Goal: Information Seeking & Learning: Learn about a topic

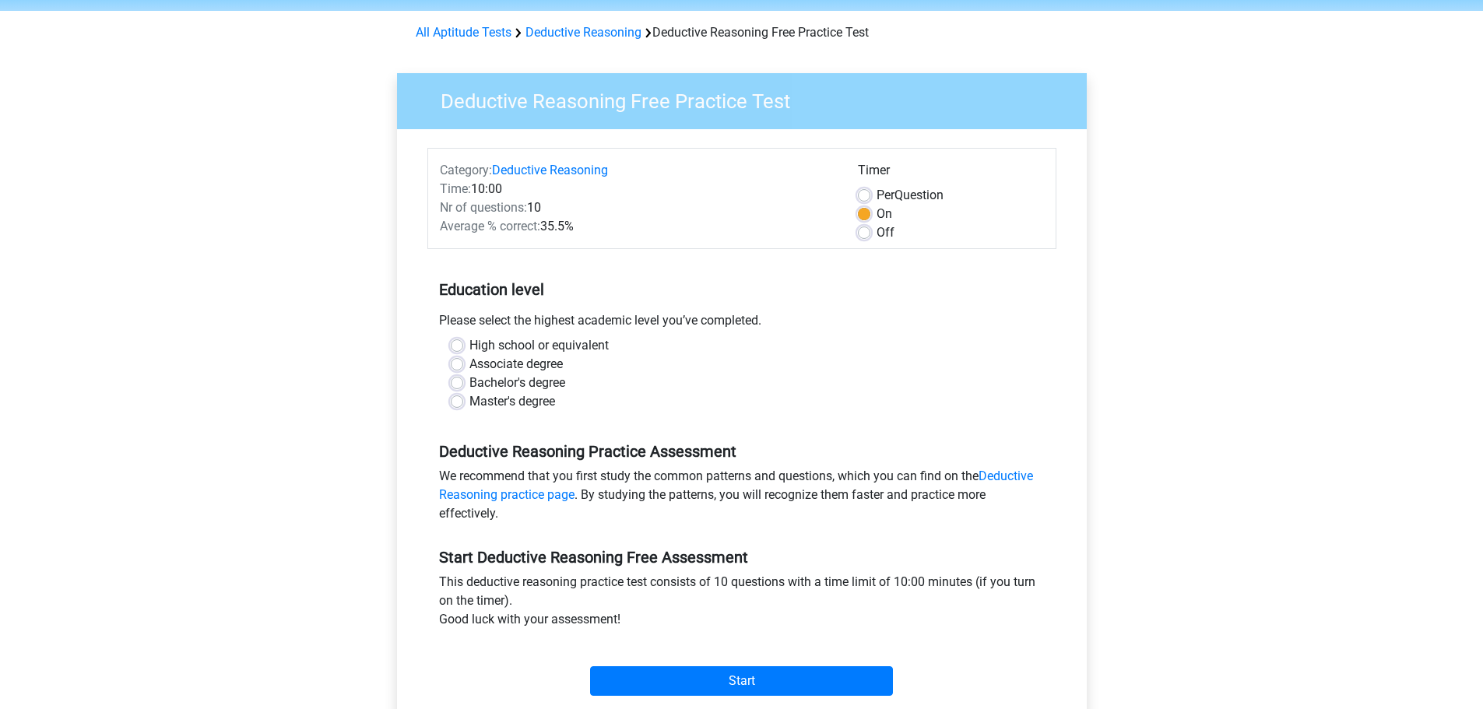
scroll to position [54, 0]
click at [522, 402] on label "Master's degree" at bounding box center [512, 402] width 86 height 19
click at [463, 402] on input "Master's degree" at bounding box center [457, 401] width 12 height 16
radio input "true"
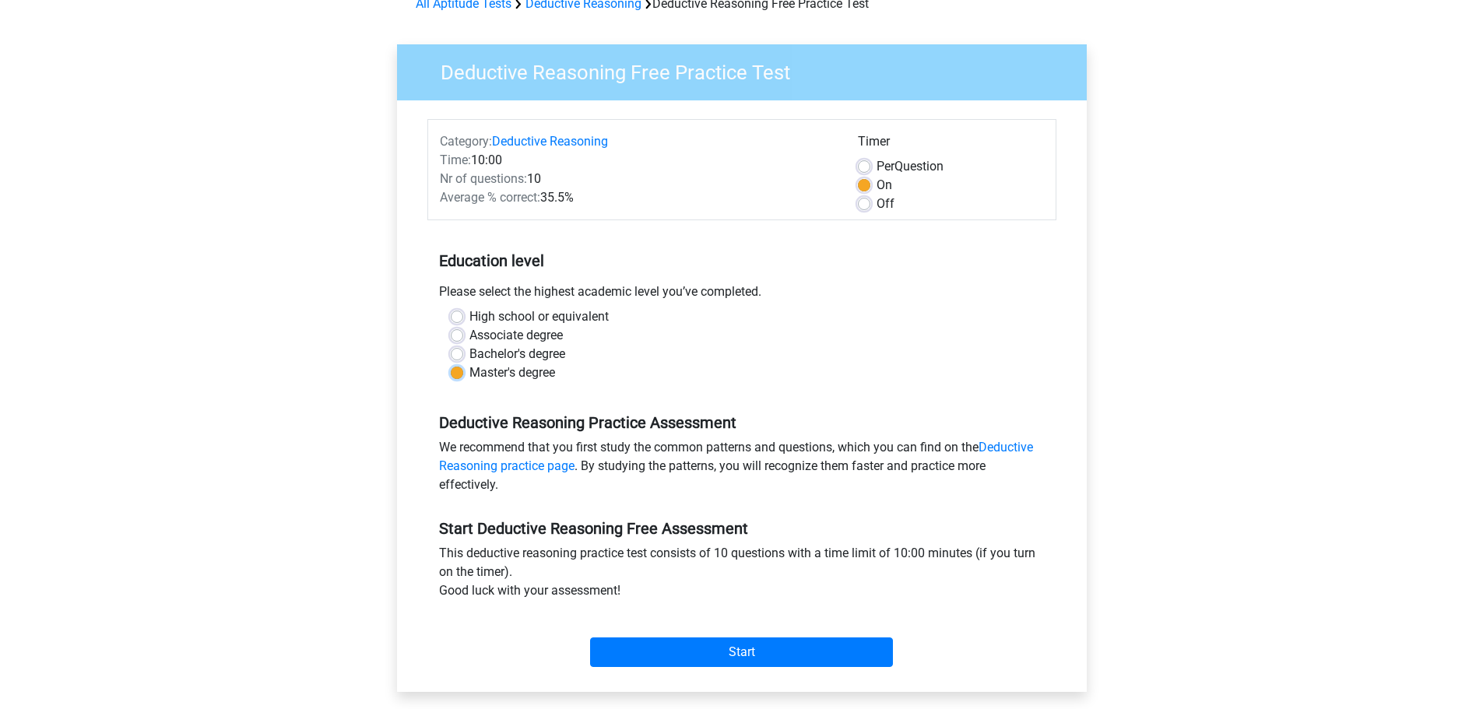
scroll to position [132, 0]
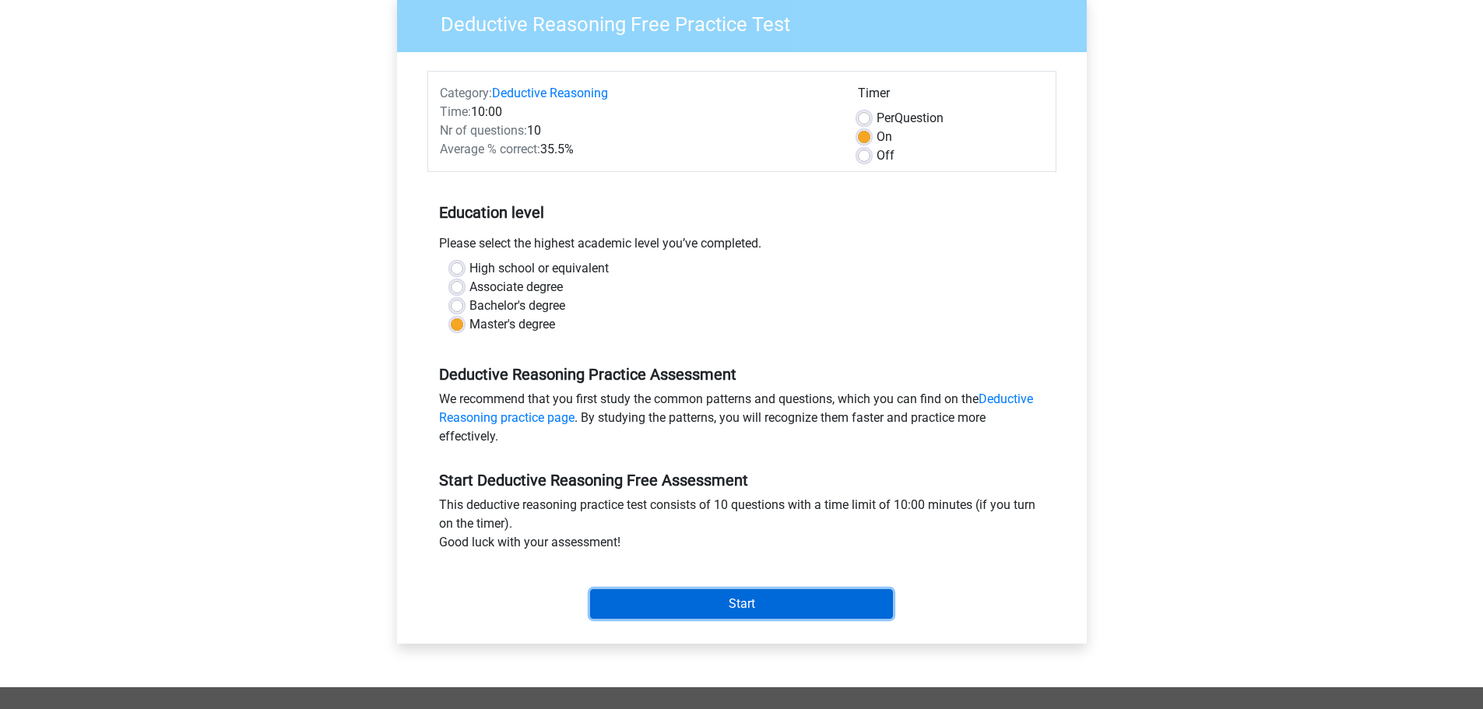
click at [715, 603] on input "Start" at bounding box center [741, 604] width 303 height 30
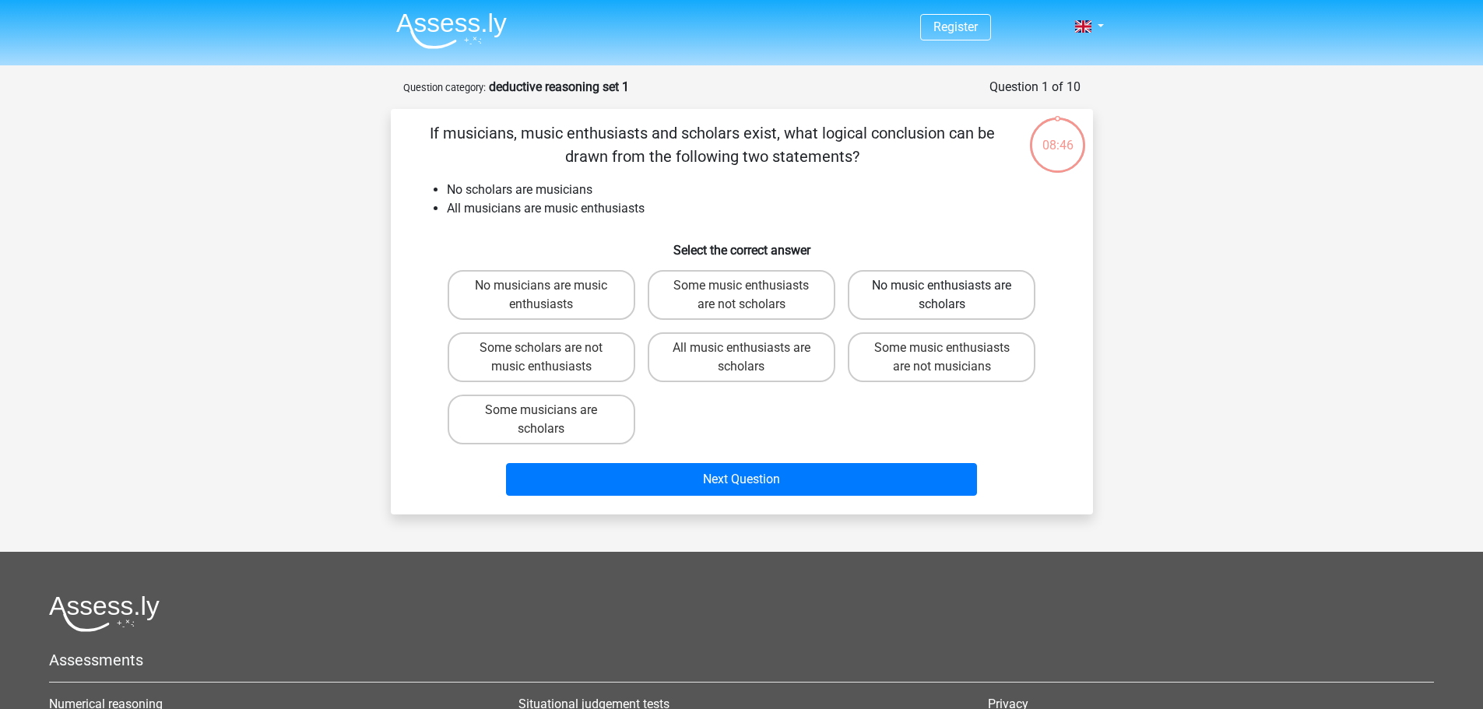
click at [938, 301] on label "No music enthusiasts are scholars" at bounding box center [942, 295] width 188 height 50
click at [942, 296] on input "No music enthusiasts are scholars" at bounding box center [947, 291] width 10 height 10
radio input "true"
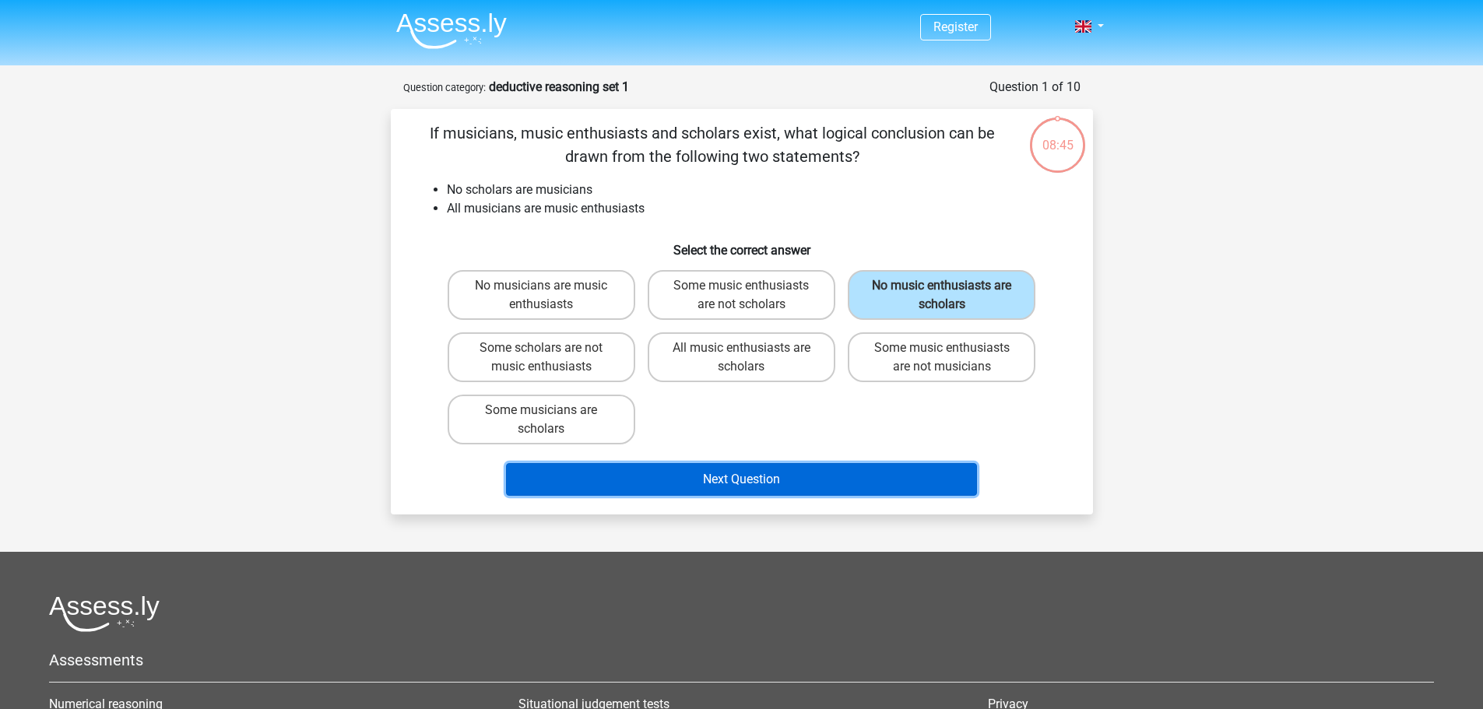
click at [867, 473] on button "Next Question" at bounding box center [741, 479] width 471 height 33
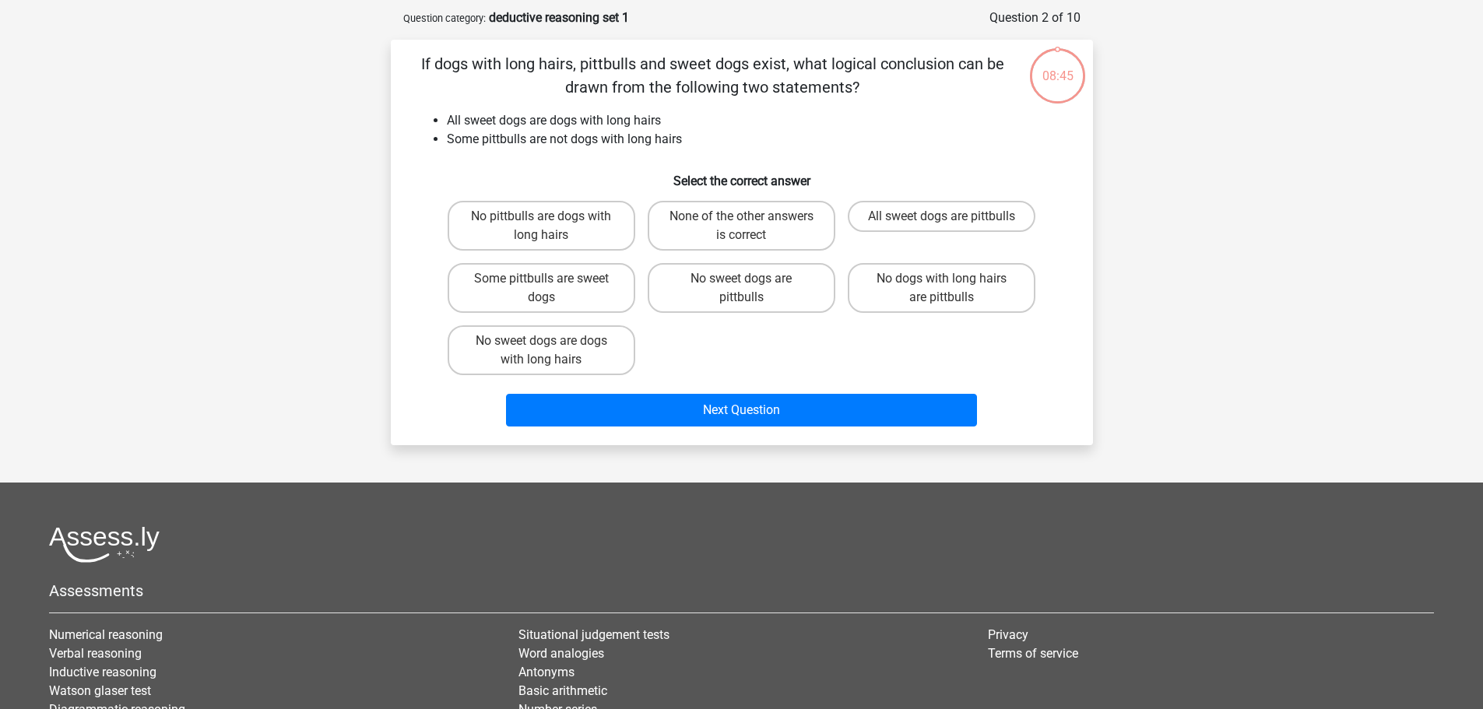
scroll to position [78, 0]
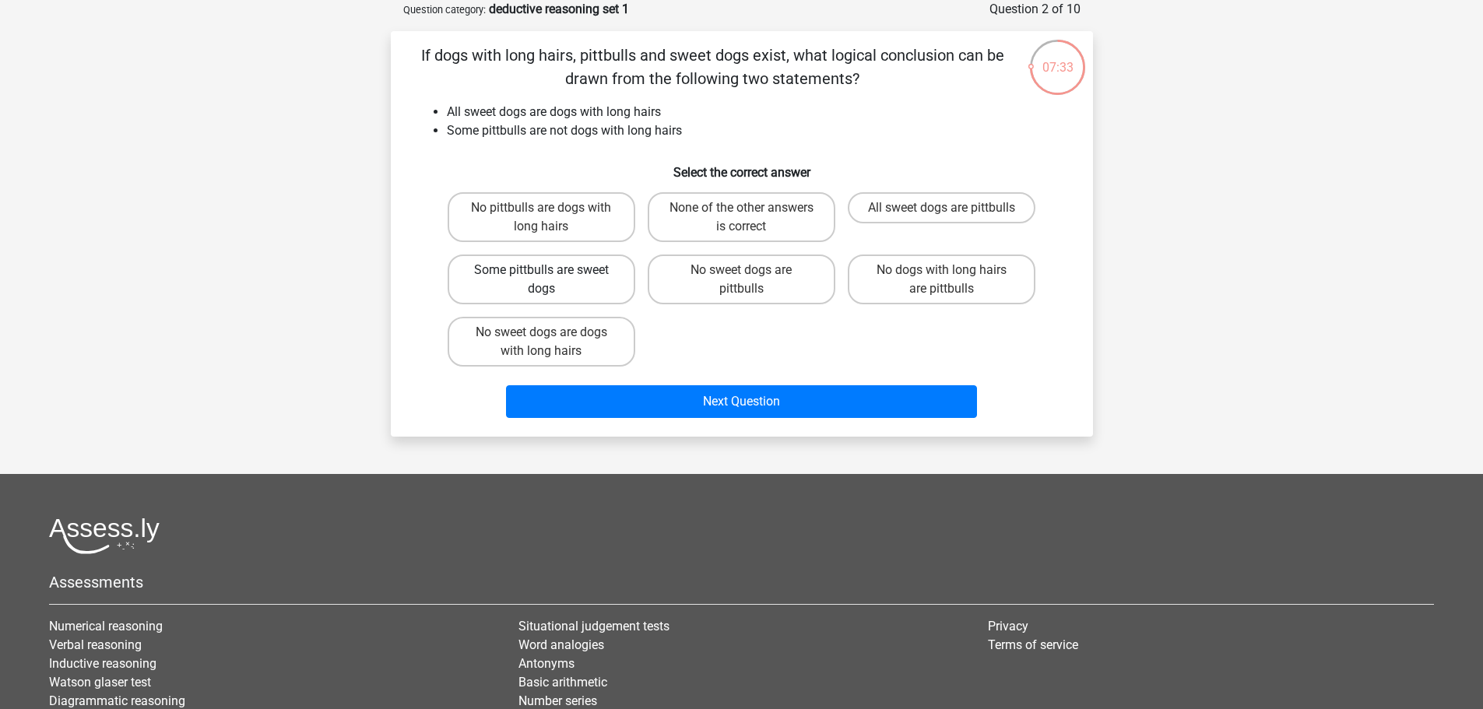
click at [547, 280] on input "Some pittbulls are sweet dogs" at bounding box center [546, 275] width 10 height 10
radio input "true"
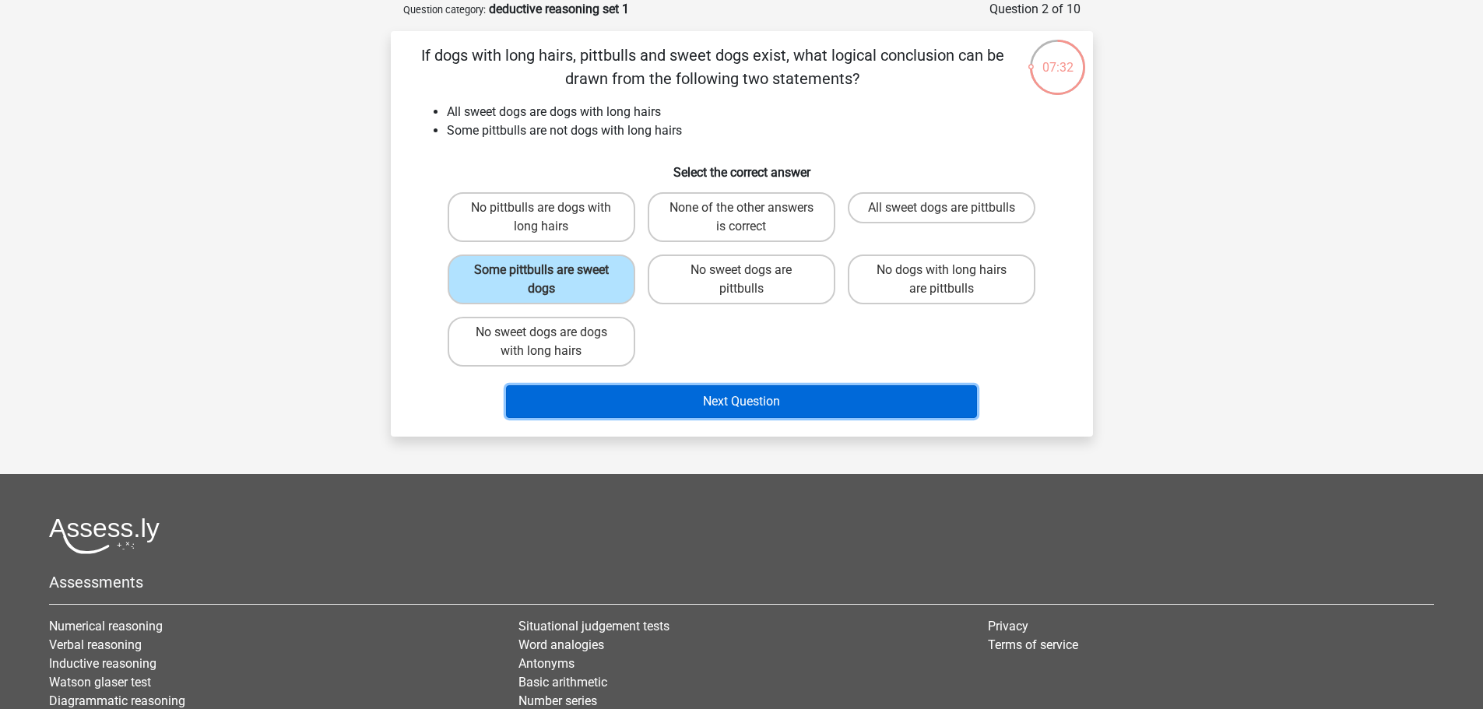
click at [724, 395] on button "Next Question" at bounding box center [741, 401] width 471 height 33
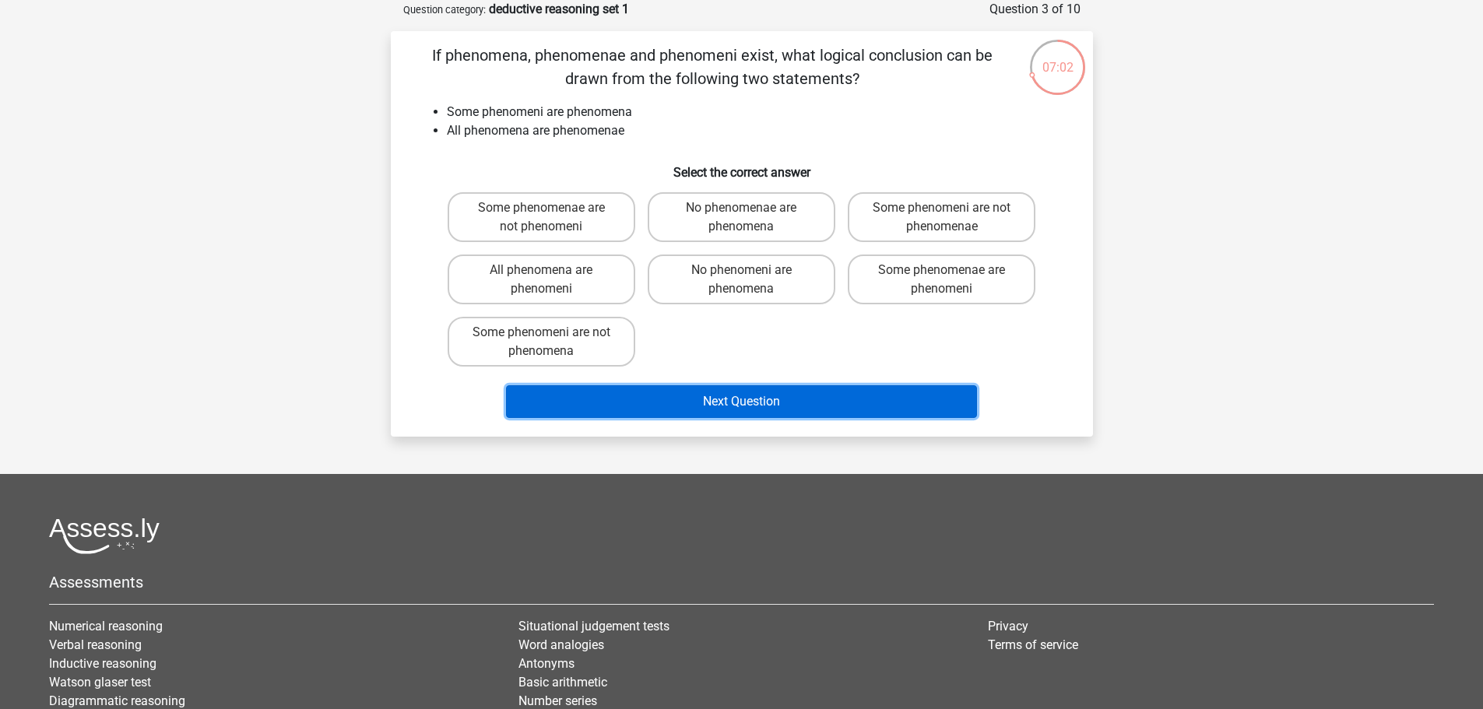
click at [906, 397] on button "Next Question" at bounding box center [741, 401] width 471 height 33
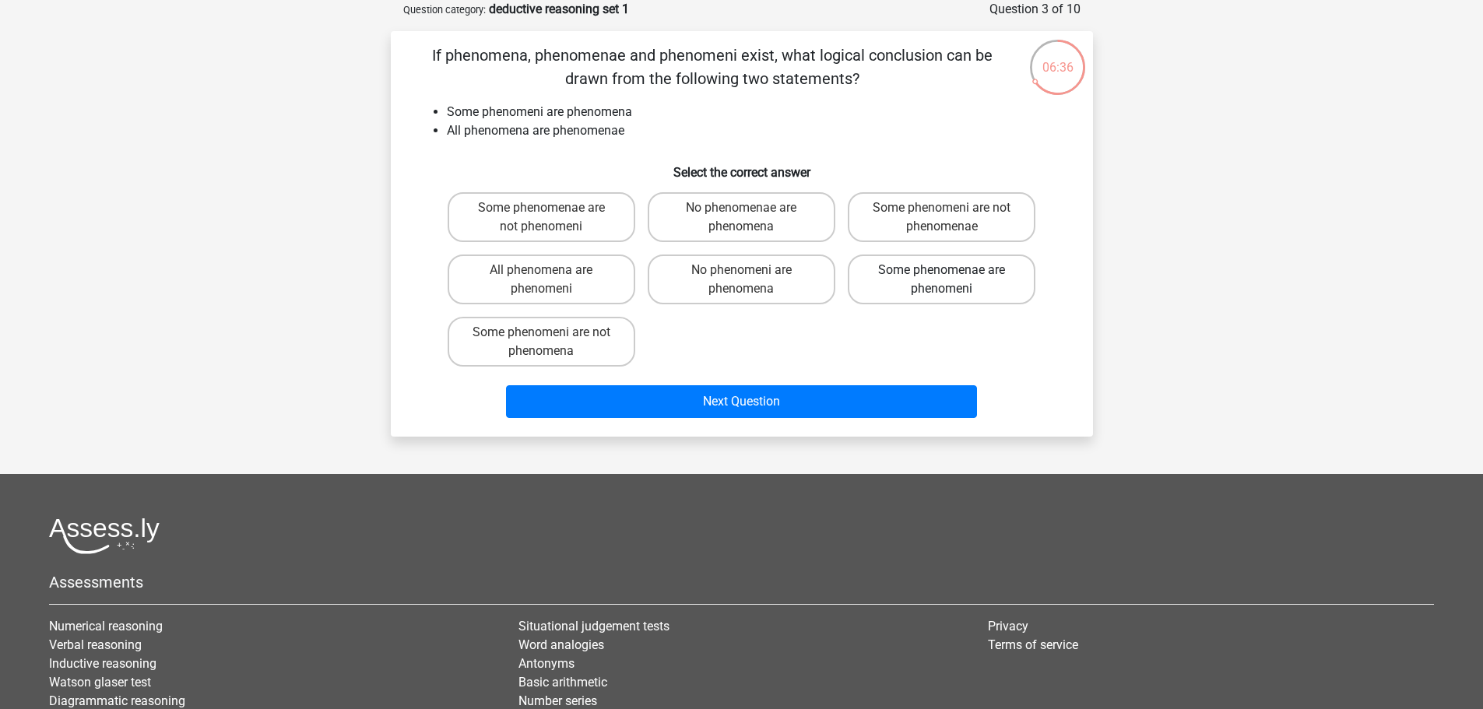
click at [918, 294] on label "Some phenomenae are phenomeni" at bounding box center [942, 280] width 188 height 50
click at [942, 280] on input "Some phenomenae are phenomeni" at bounding box center [947, 275] width 10 height 10
radio input "true"
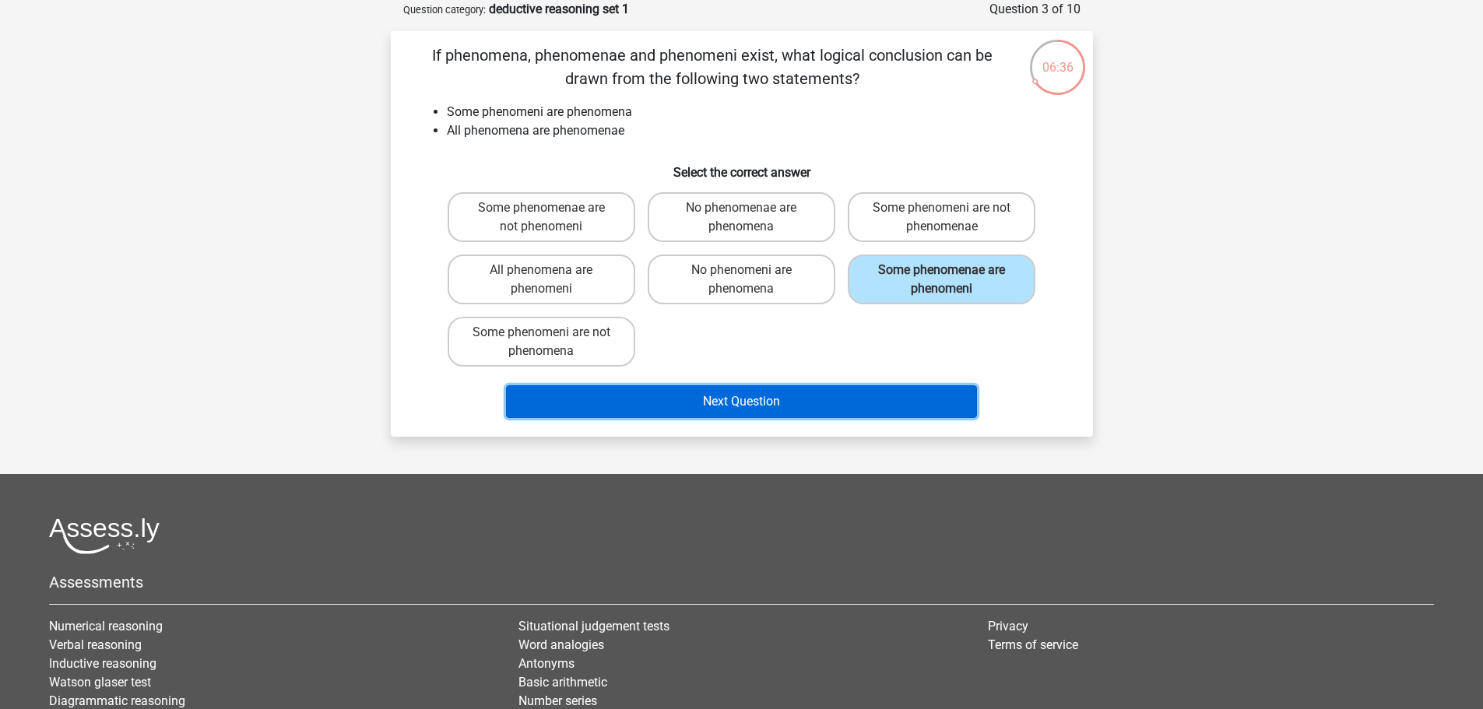
click at [866, 392] on button "Next Question" at bounding box center [741, 401] width 471 height 33
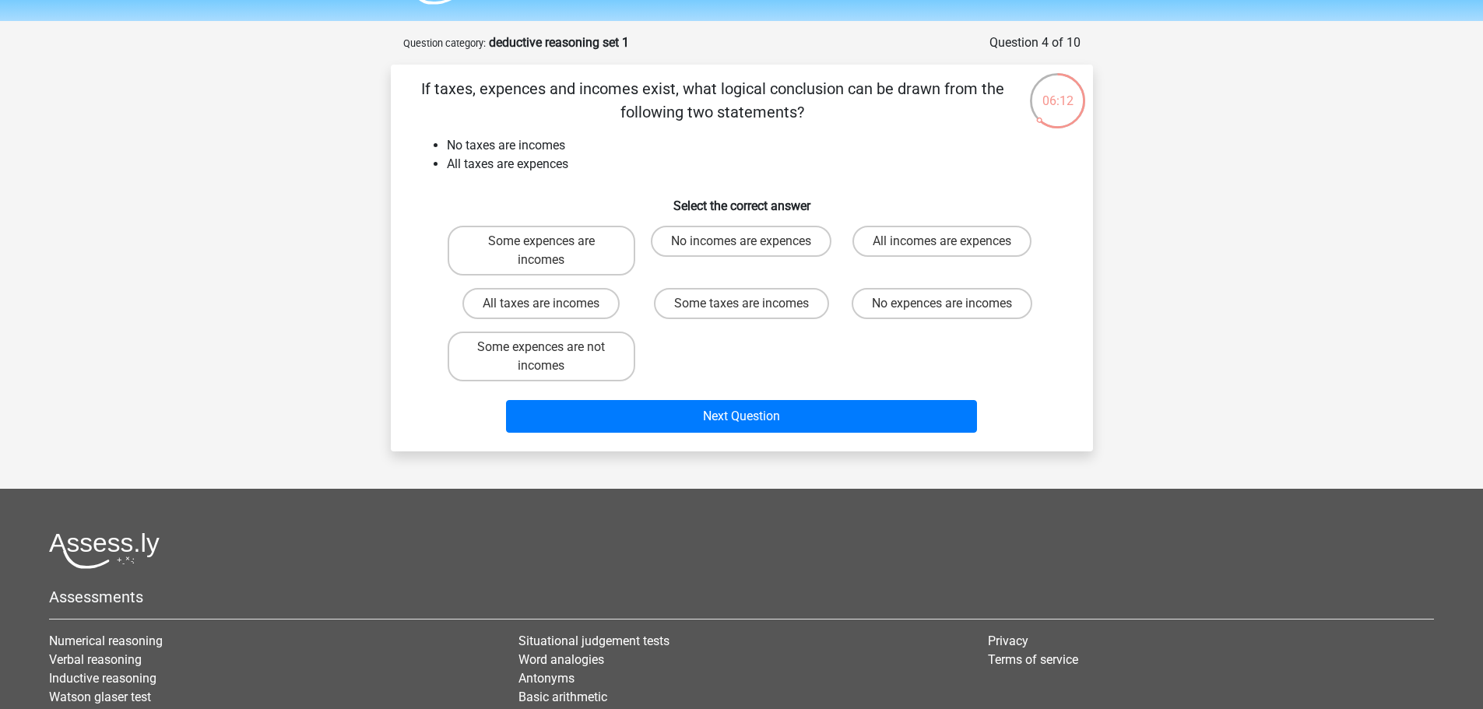
scroll to position [0, 0]
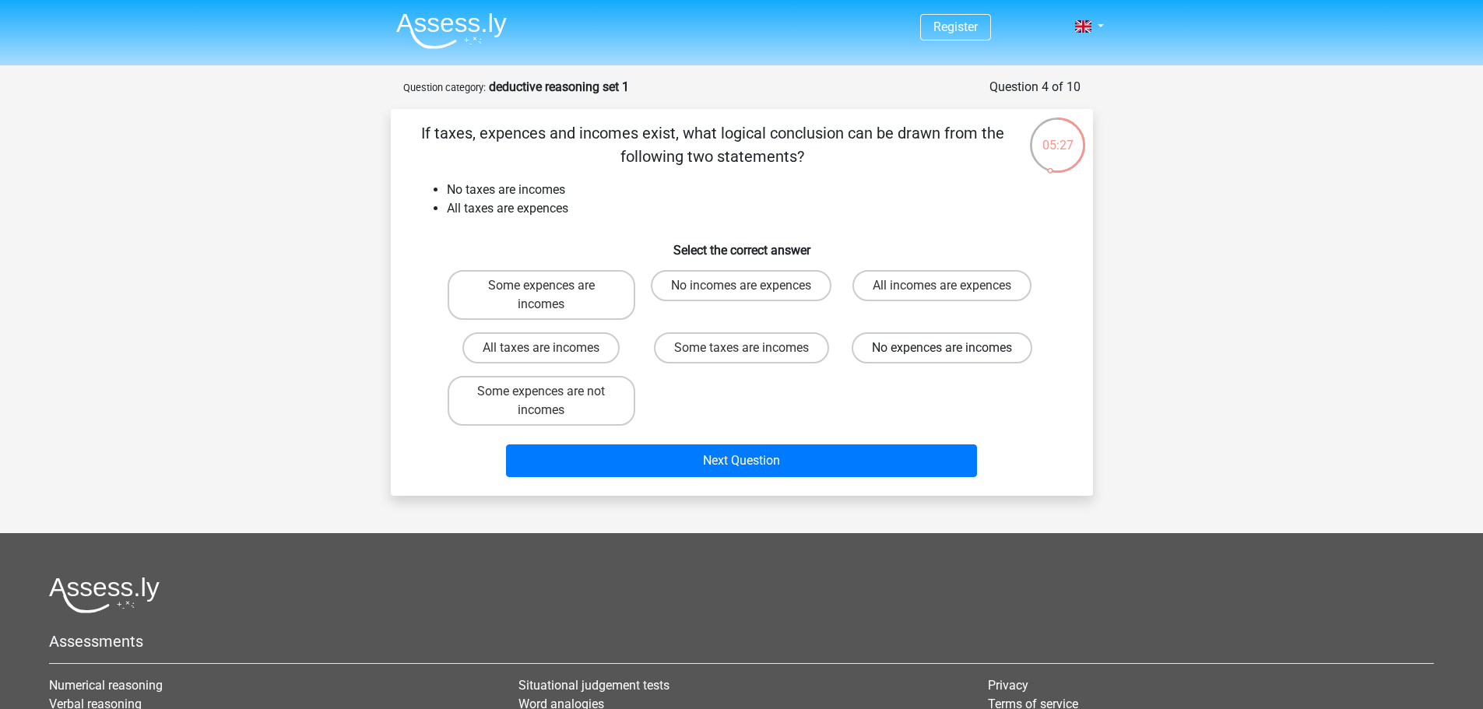
click at [975, 357] on label "No expences are incomes" at bounding box center [942, 347] width 181 height 31
click at [952, 357] on input "No expences are incomes" at bounding box center [947, 353] width 10 height 10
radio input "true"
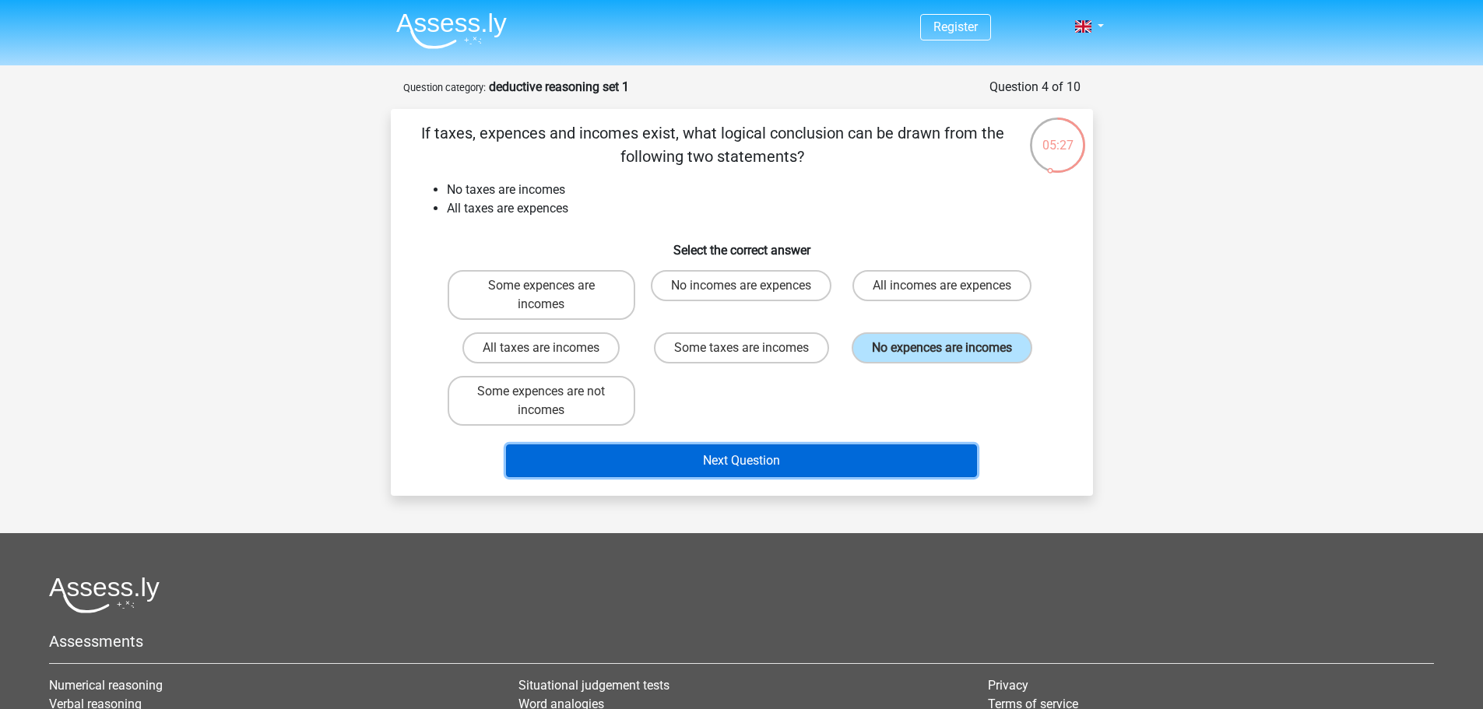
click at [901, 447] on button "Next Question" at bounding box center [741, 461] width 471 height 33
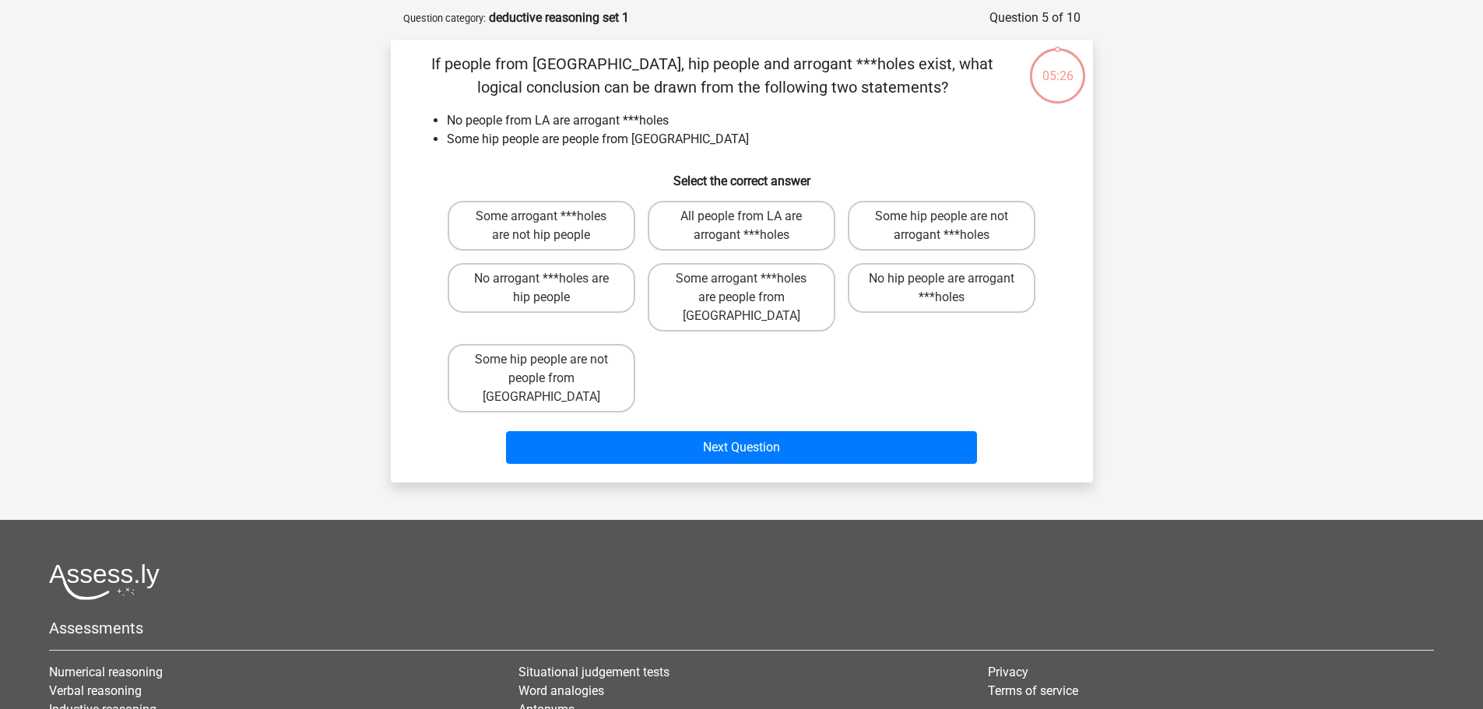
scroll to position [78, 0]
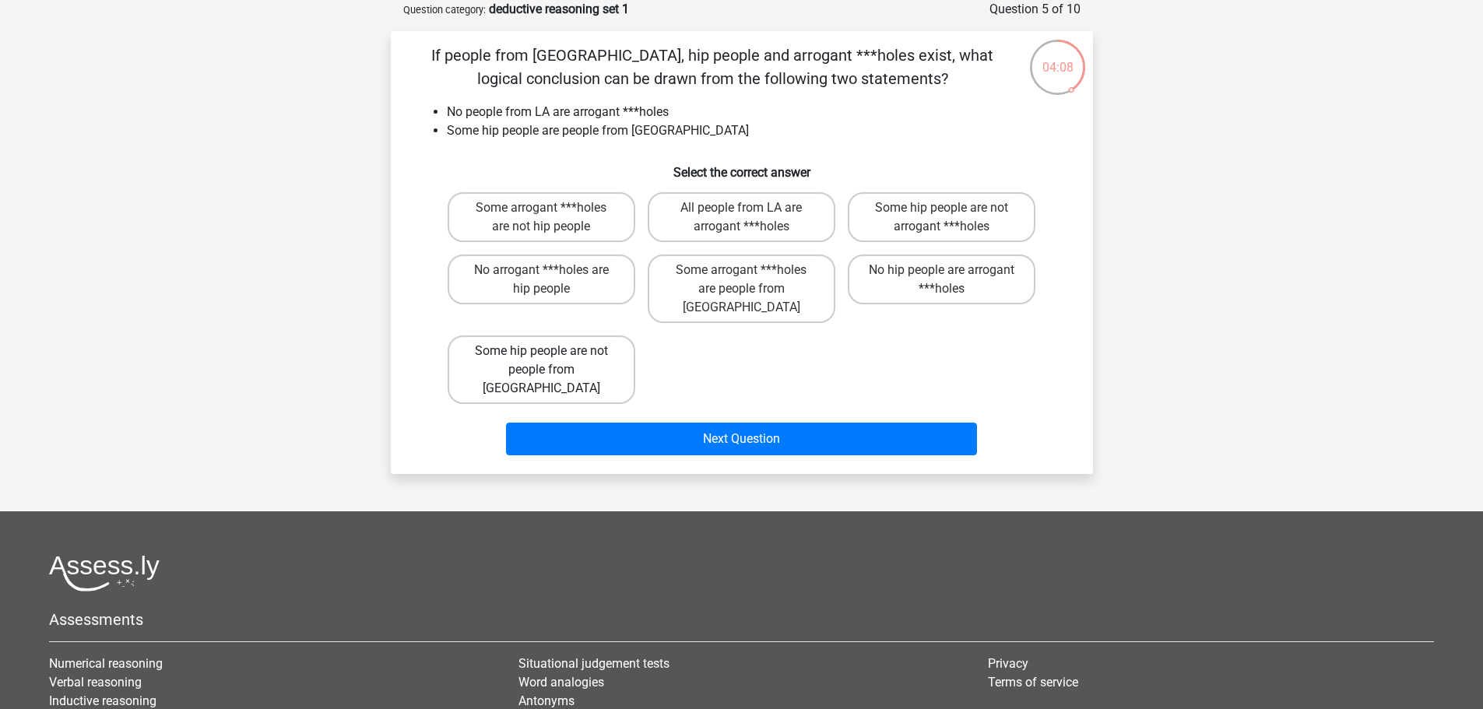
click at [603, 351] on label "Some hip people are not people from LA" at bounding box center [542, 370] width 188 height 69
click at [551, 351] on input "Some hip people are not people from LA" at bounding box center [546, 356] width 10 height 10
radio input "true"
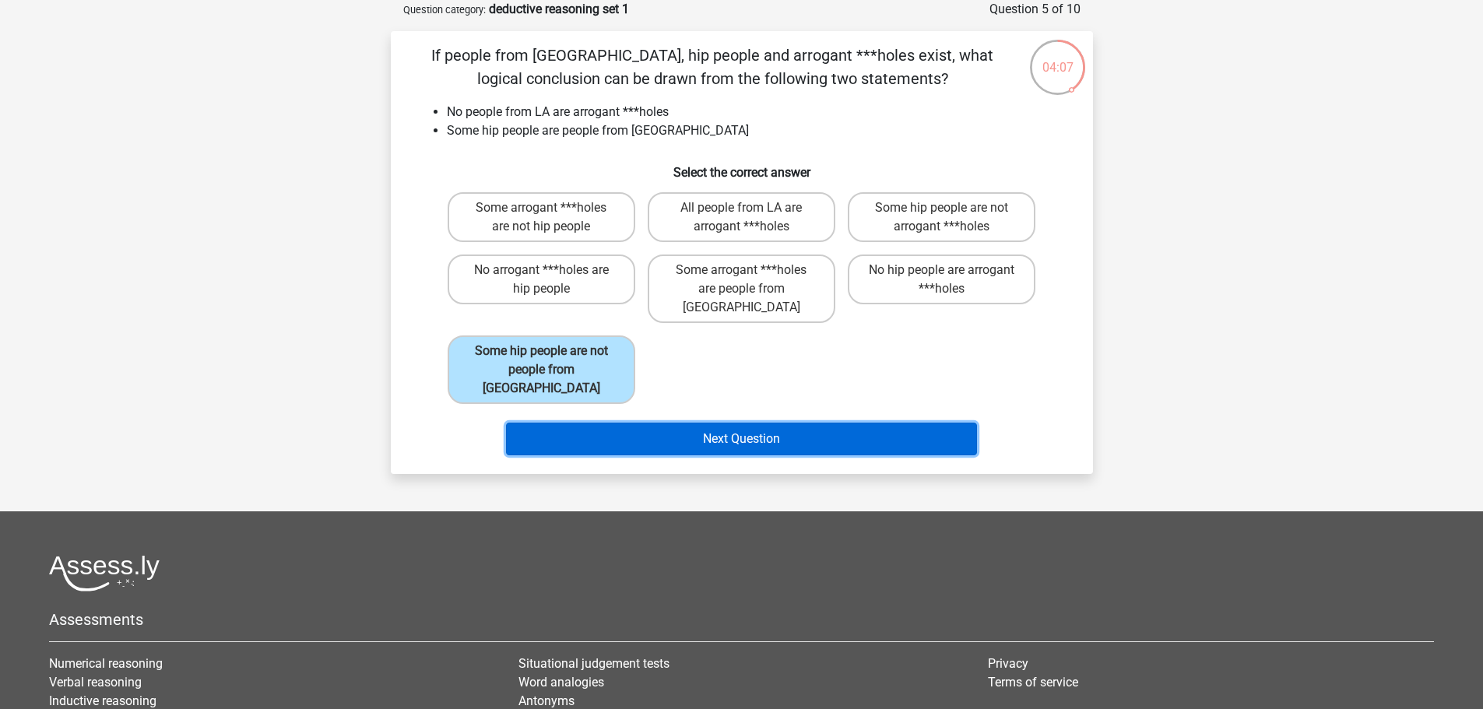
click at [706, 423] on button "Next Question" at bounding box center [741, 439] width 471 height 33
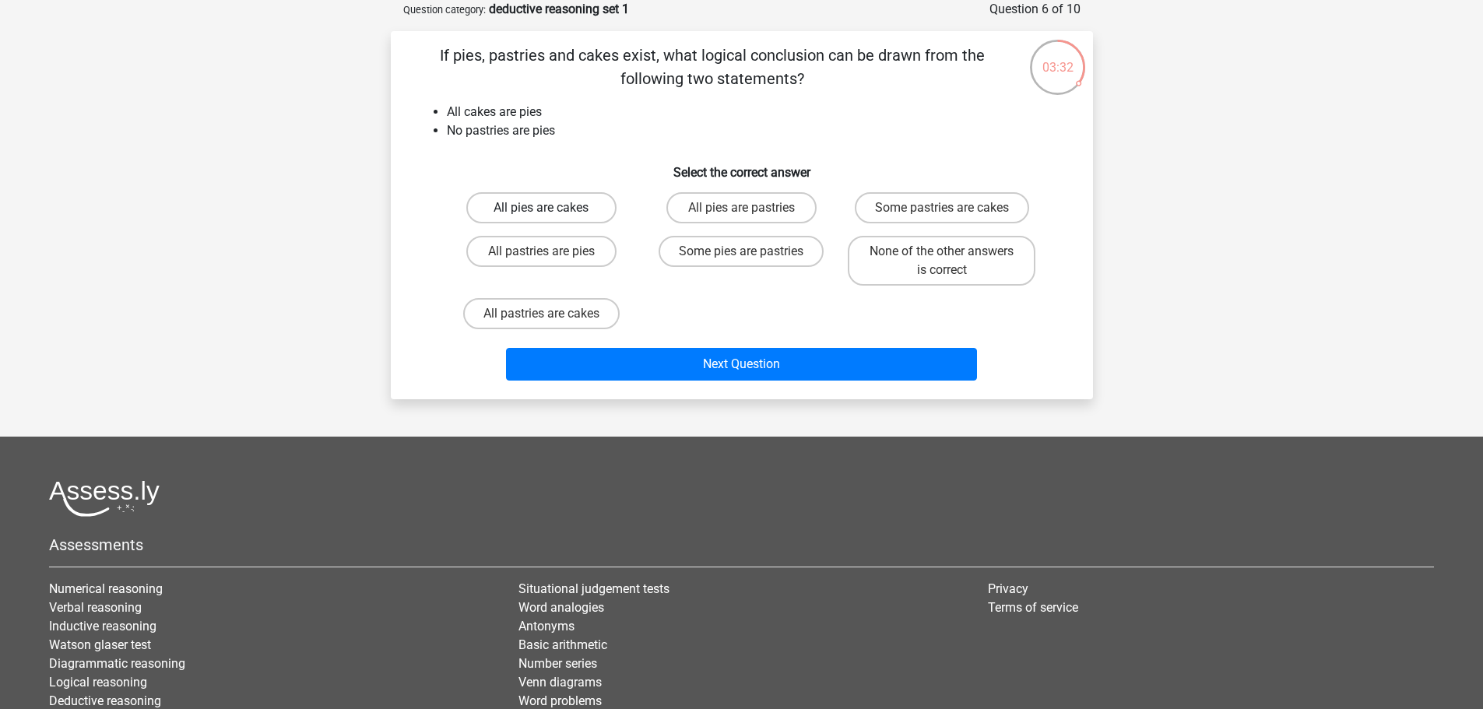
click at [584, 210] on label "All pies are cakes" at bounding box center [541, 207] width 150 height 31
click at [551, 210] on input "All pies are cakes" at bounding box center [546, 213] width 10 height 10
radio input "true"
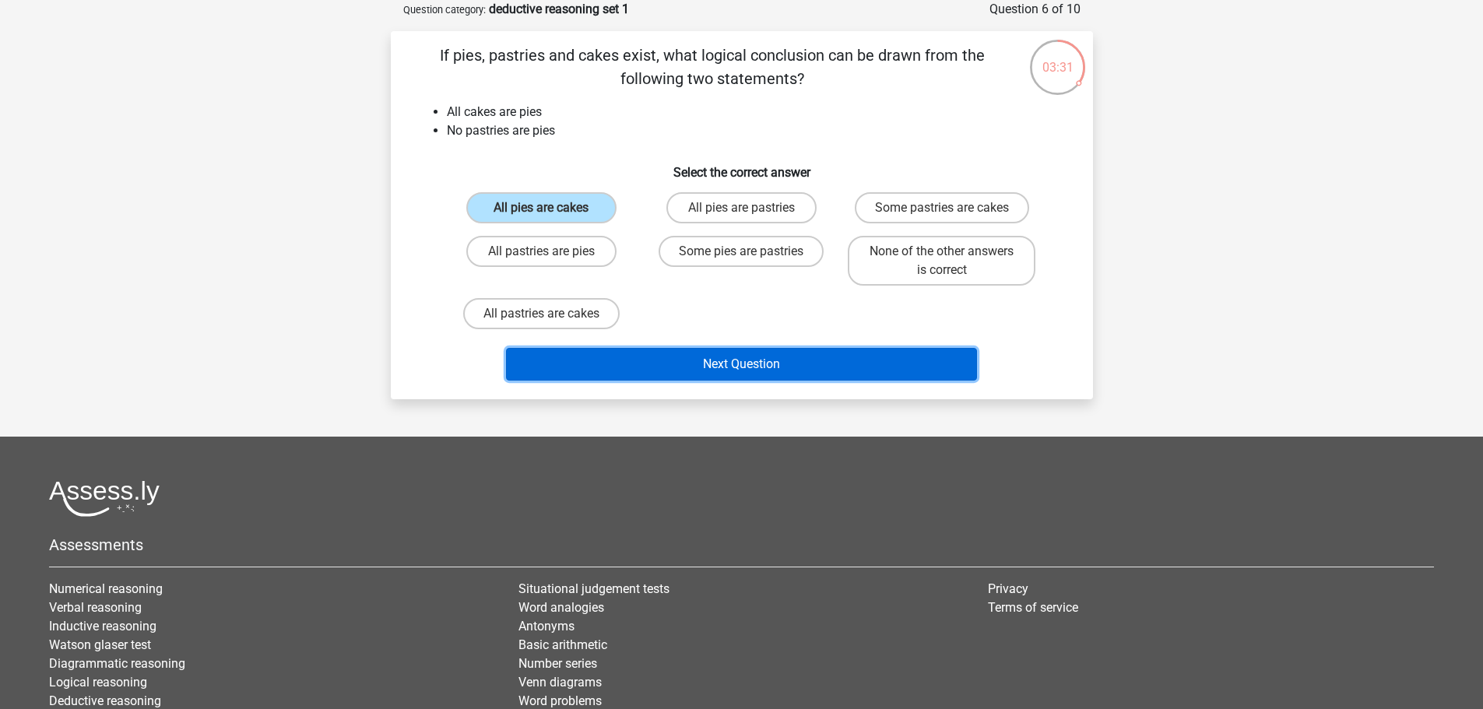
click at [682, 353] on button "Next Question" at bounding box center [741, 364] width 471 height 33
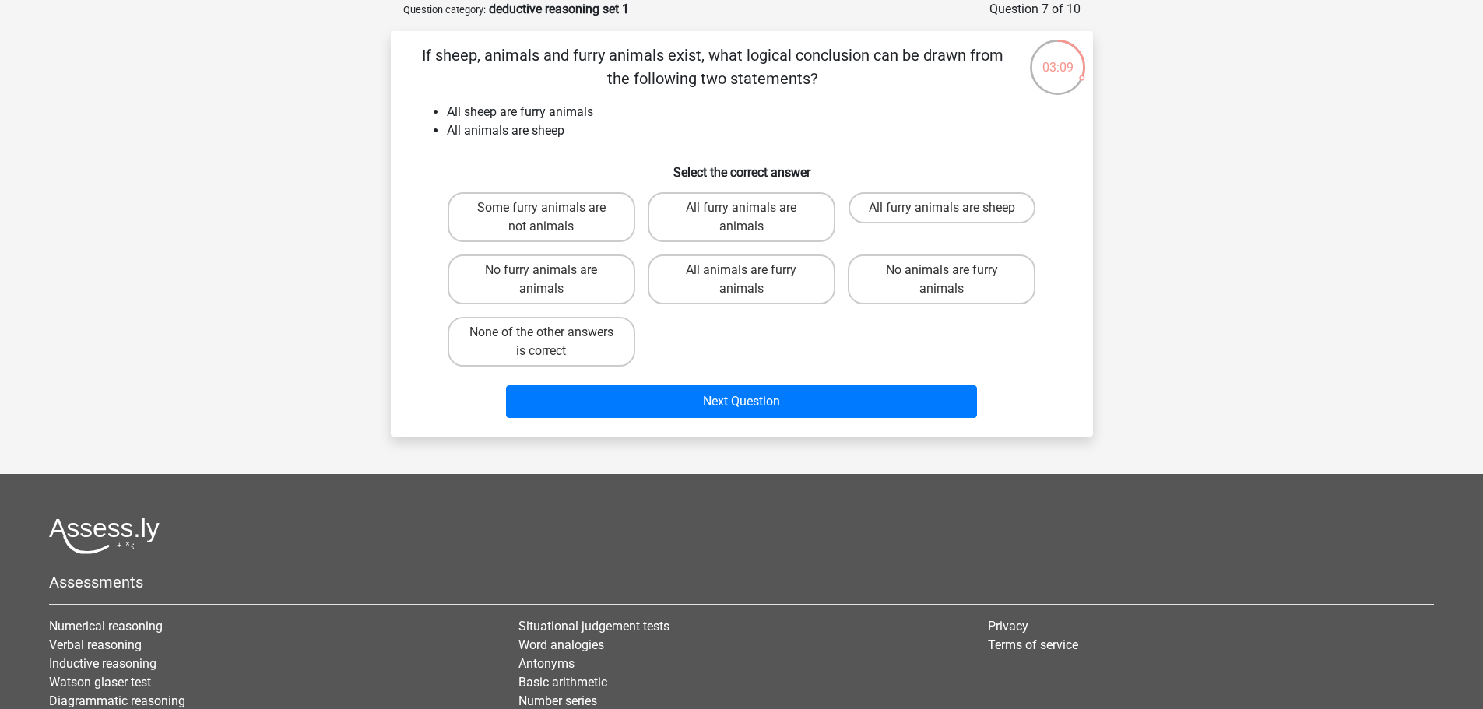
click at [1056, 59] on div "03:09" at bounding box center [1057, 57] width 58 height 39
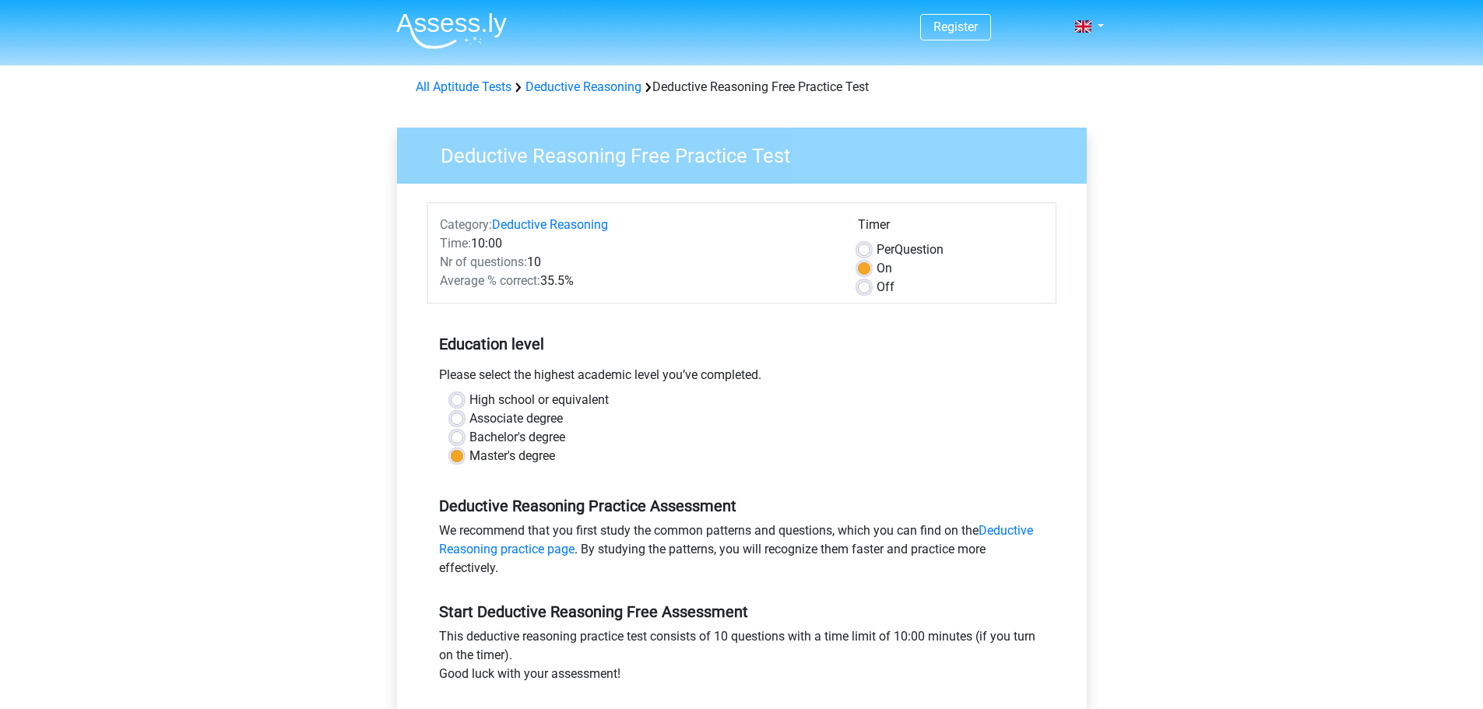
click at [469, 436] on label "Bachelor's degree" at bounding box center [517, 437] width 96 height 19
click at [455, 436] on input "Bachelor's degree" at bounding box center [457, 436] width 12 height 16
radio input "true"
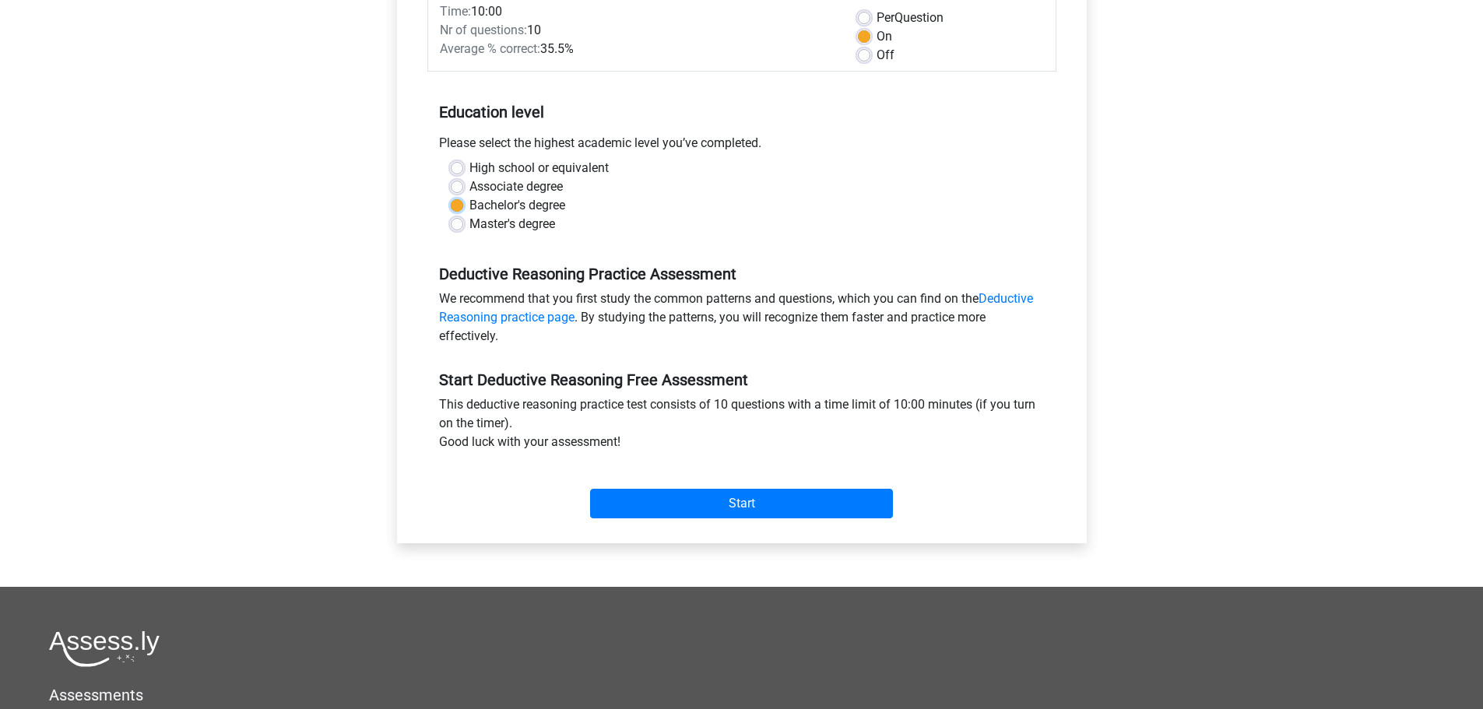
scroll to position [234, 0]
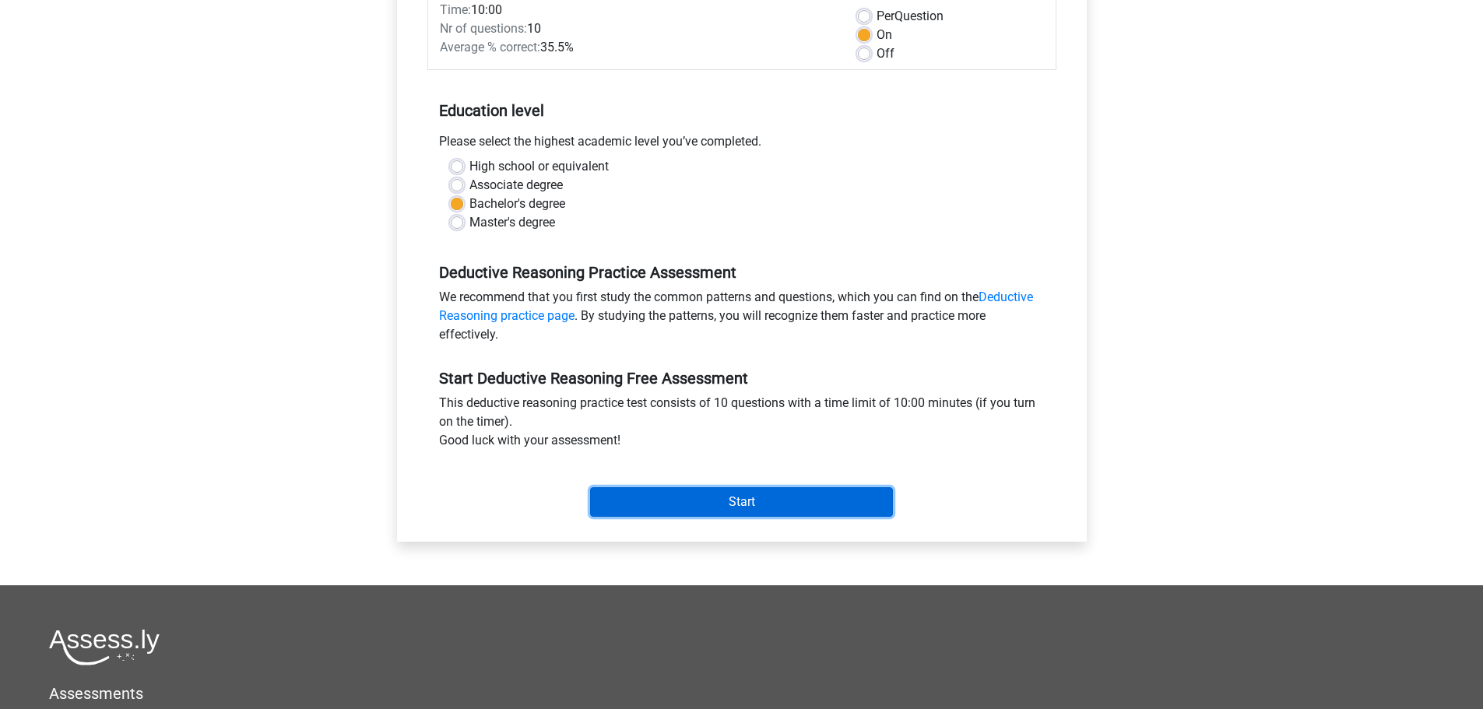
click at [685, 509] on input "Start" at bounding box center [741, 502] width 303 height 30
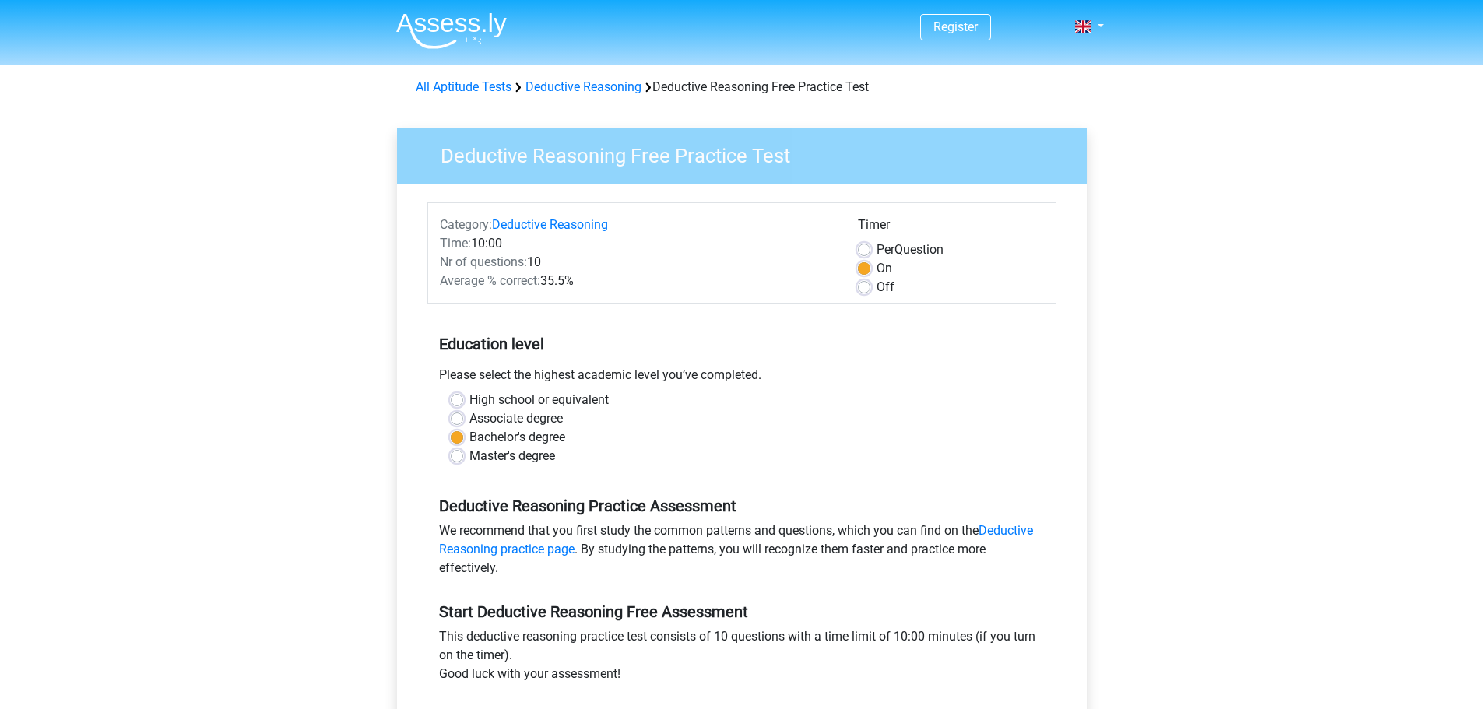
scroll to position [234, 0]
